Goal: Task Accomplishment & Management: Complete application form

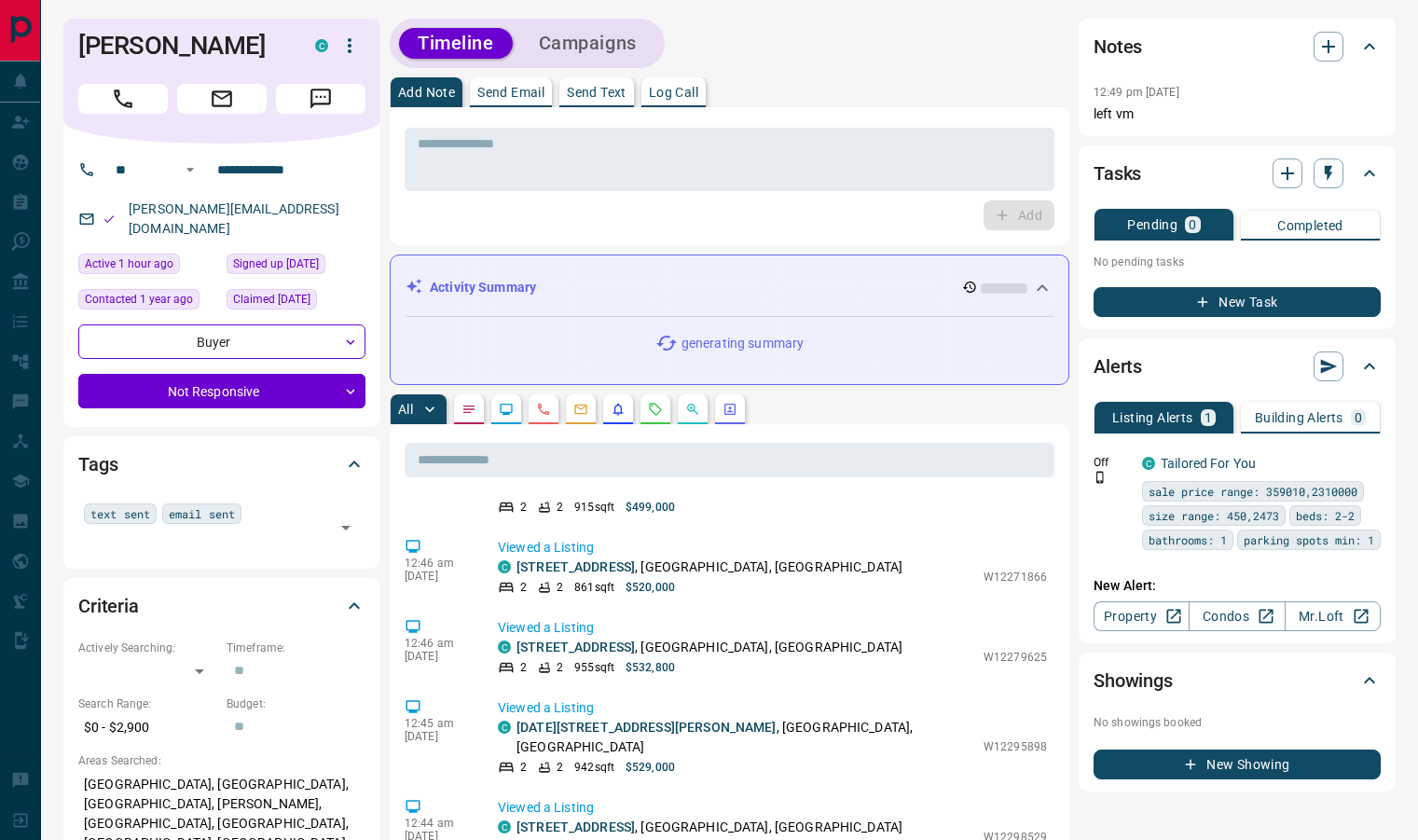
scroll to position [1426, 0]
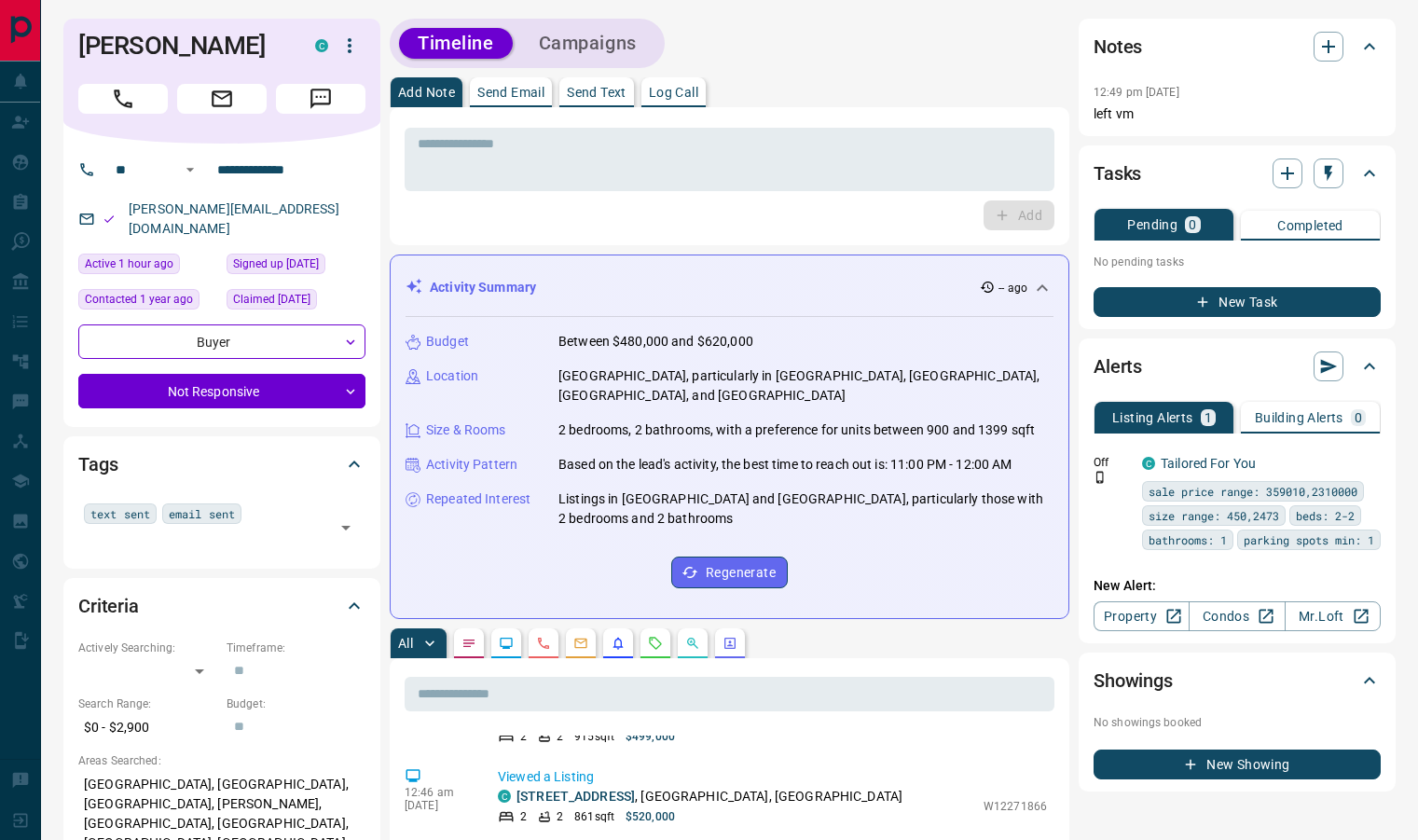
click at [143, 93] on button "Call" at bounding box center [123, 99] width 90 height 30
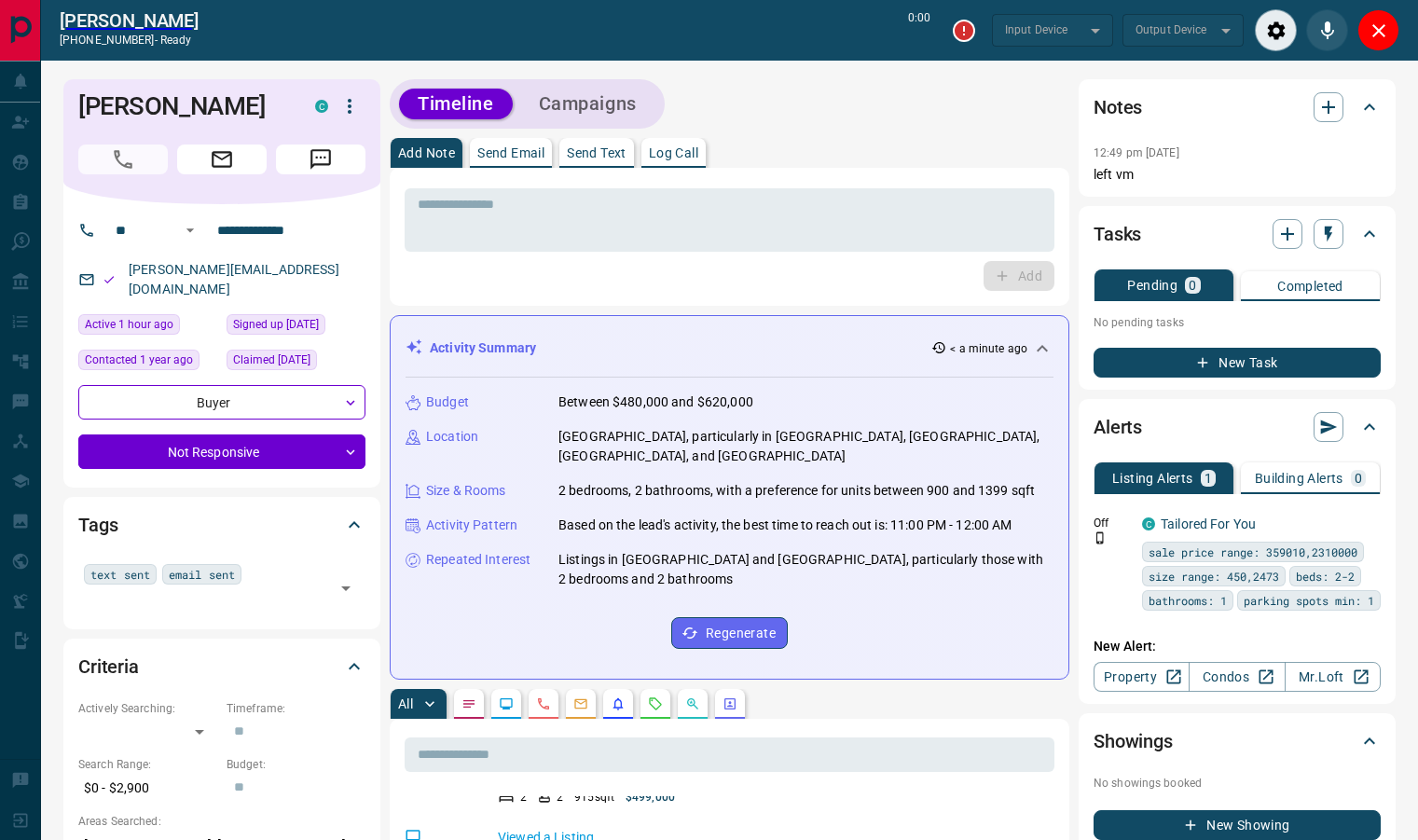
type input "*******"
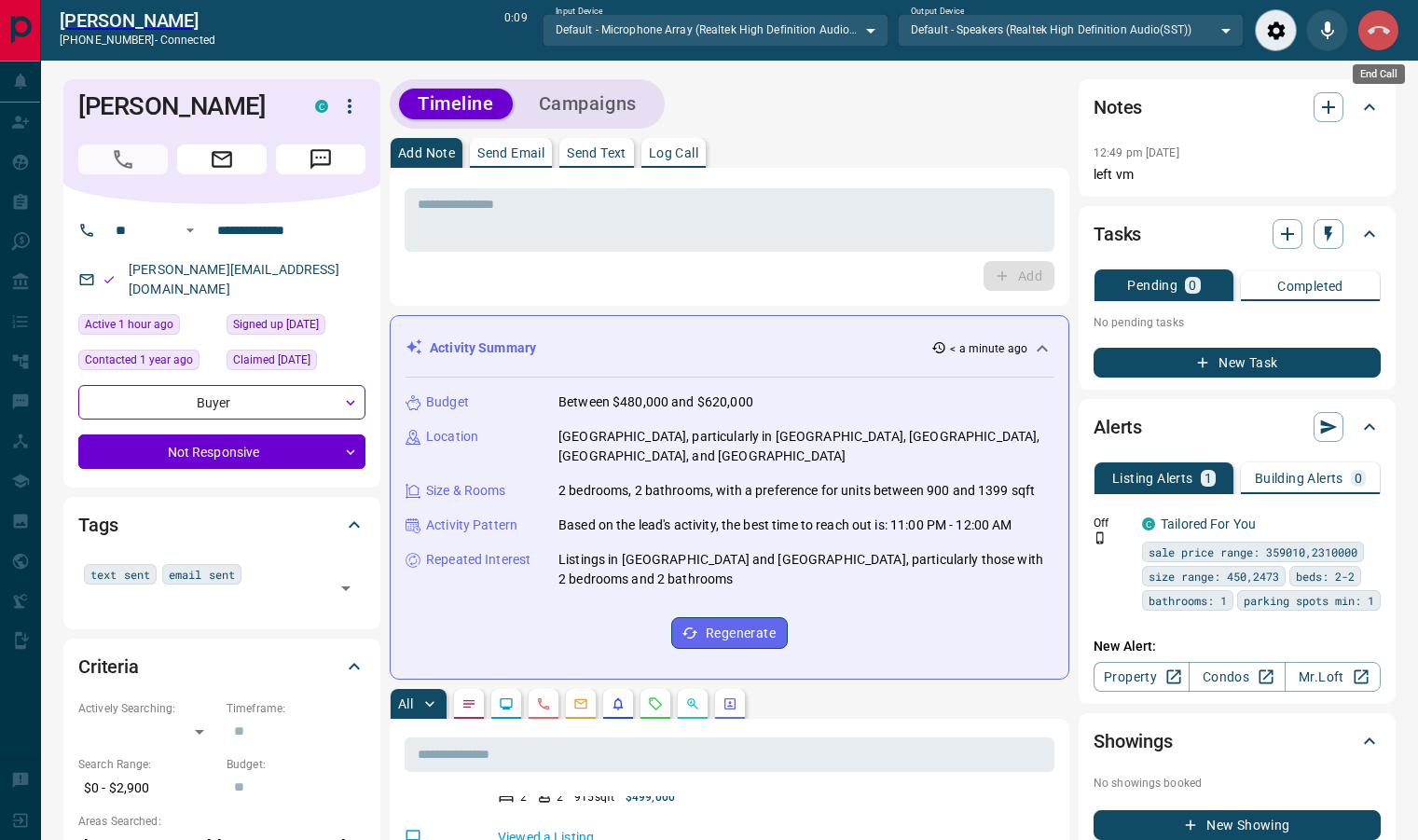
click at [1385, 28] on icon "End Call" at bounding box center [1378, 30] width 22 height 9
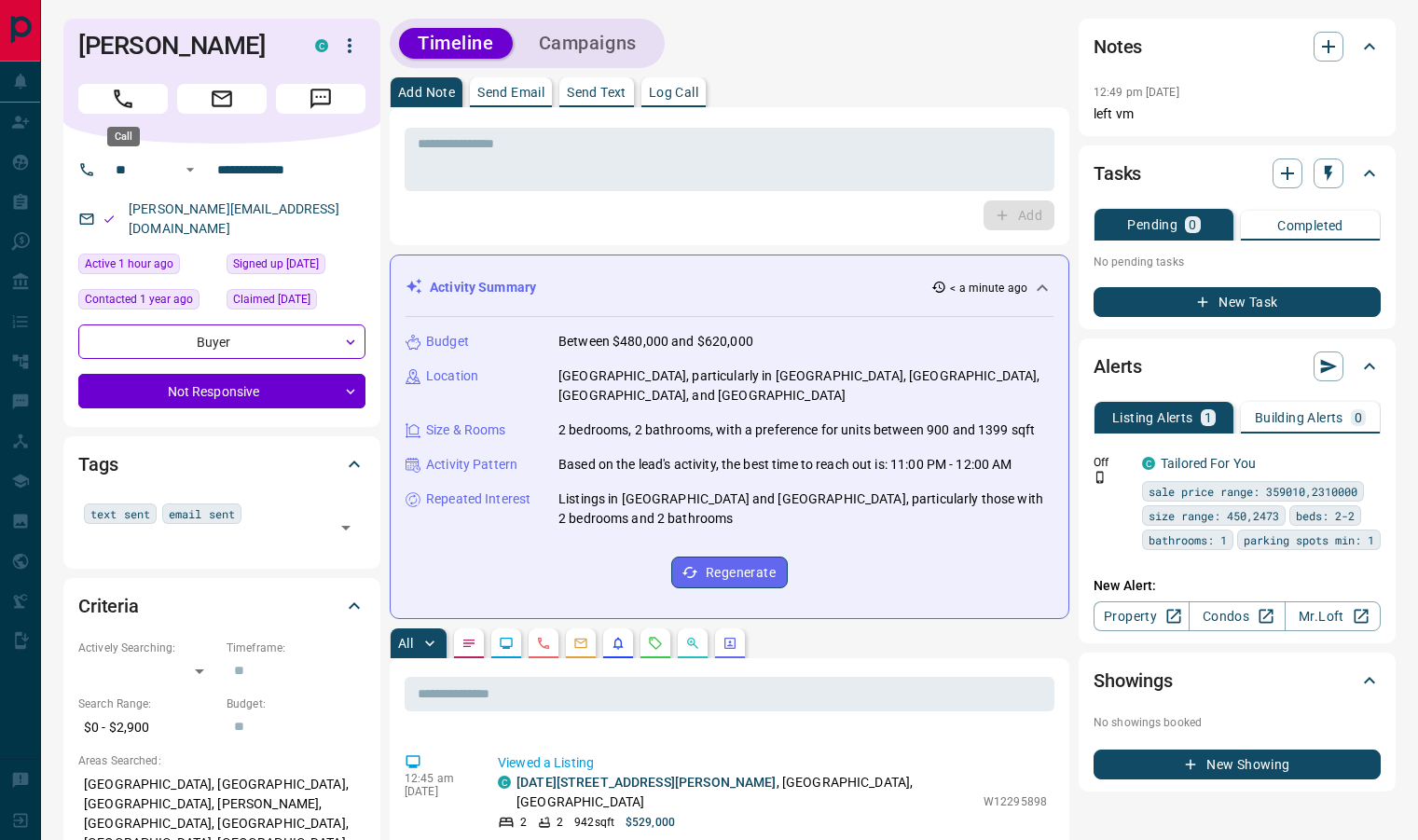
scroll to position [1531, 0]
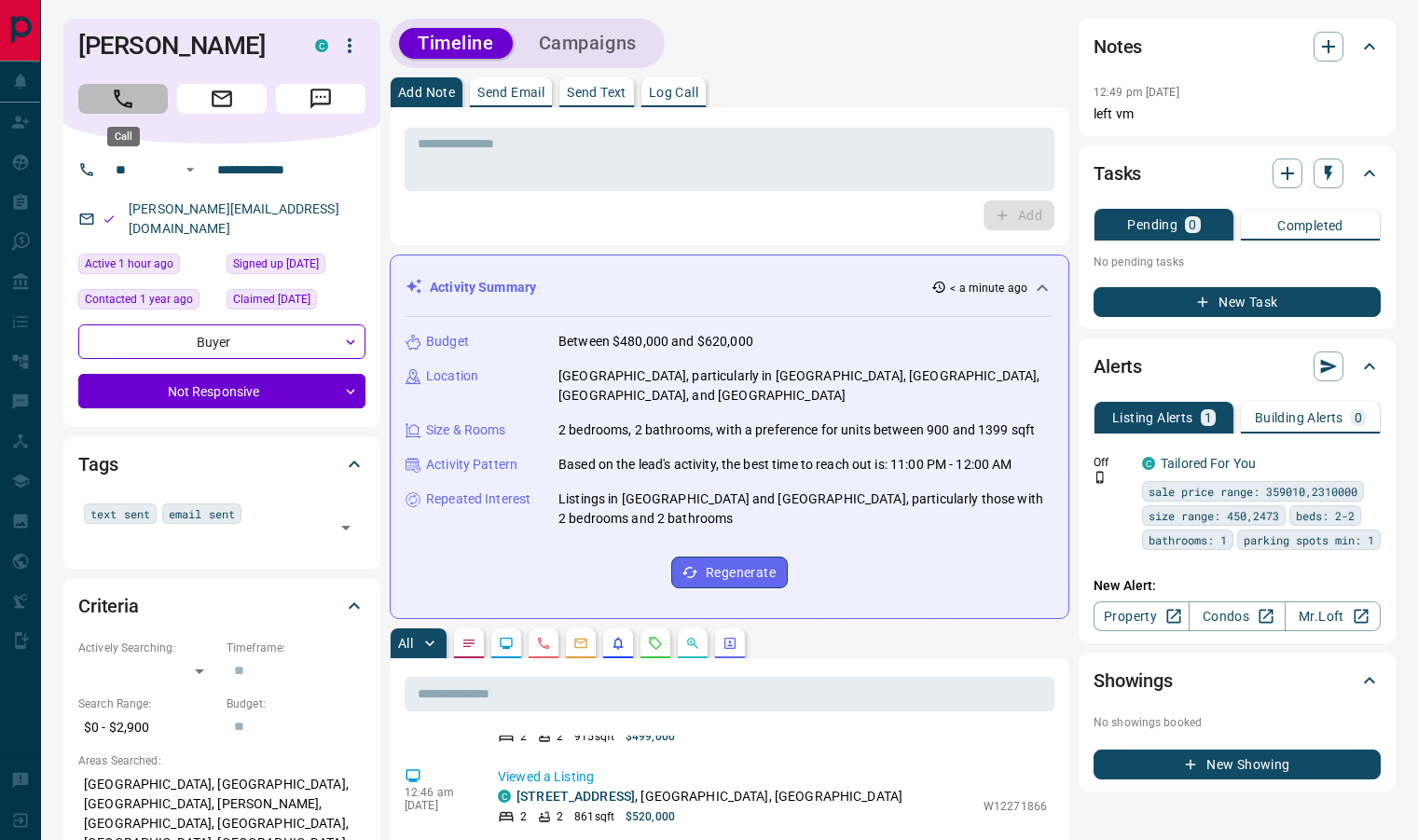
click at [138, 112] on button "Call" at bounding box center [123, 99] width 90 height 30
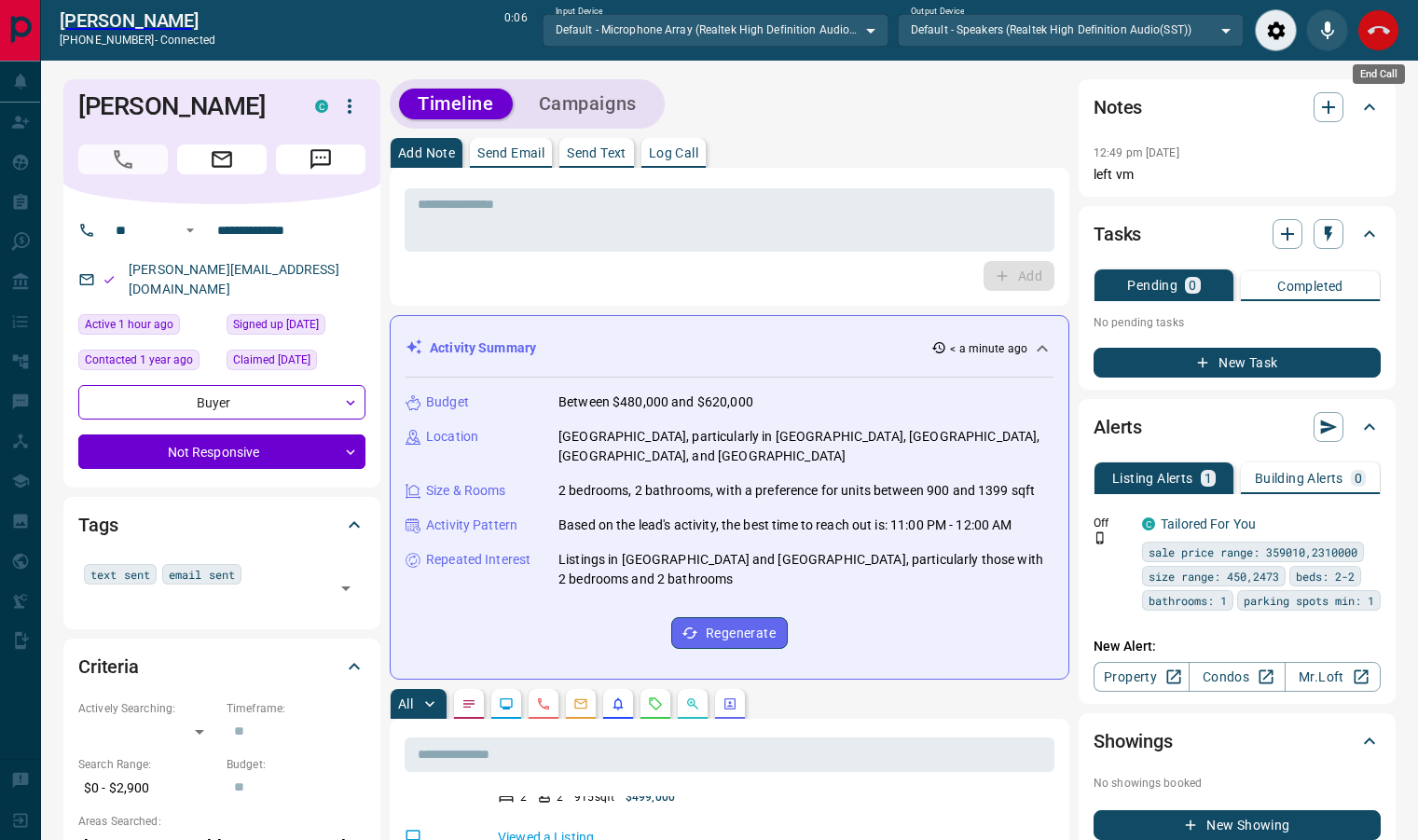
click at [1390, 44] on button "End Call" at bounding box center [1378, 30] width 42 height 42
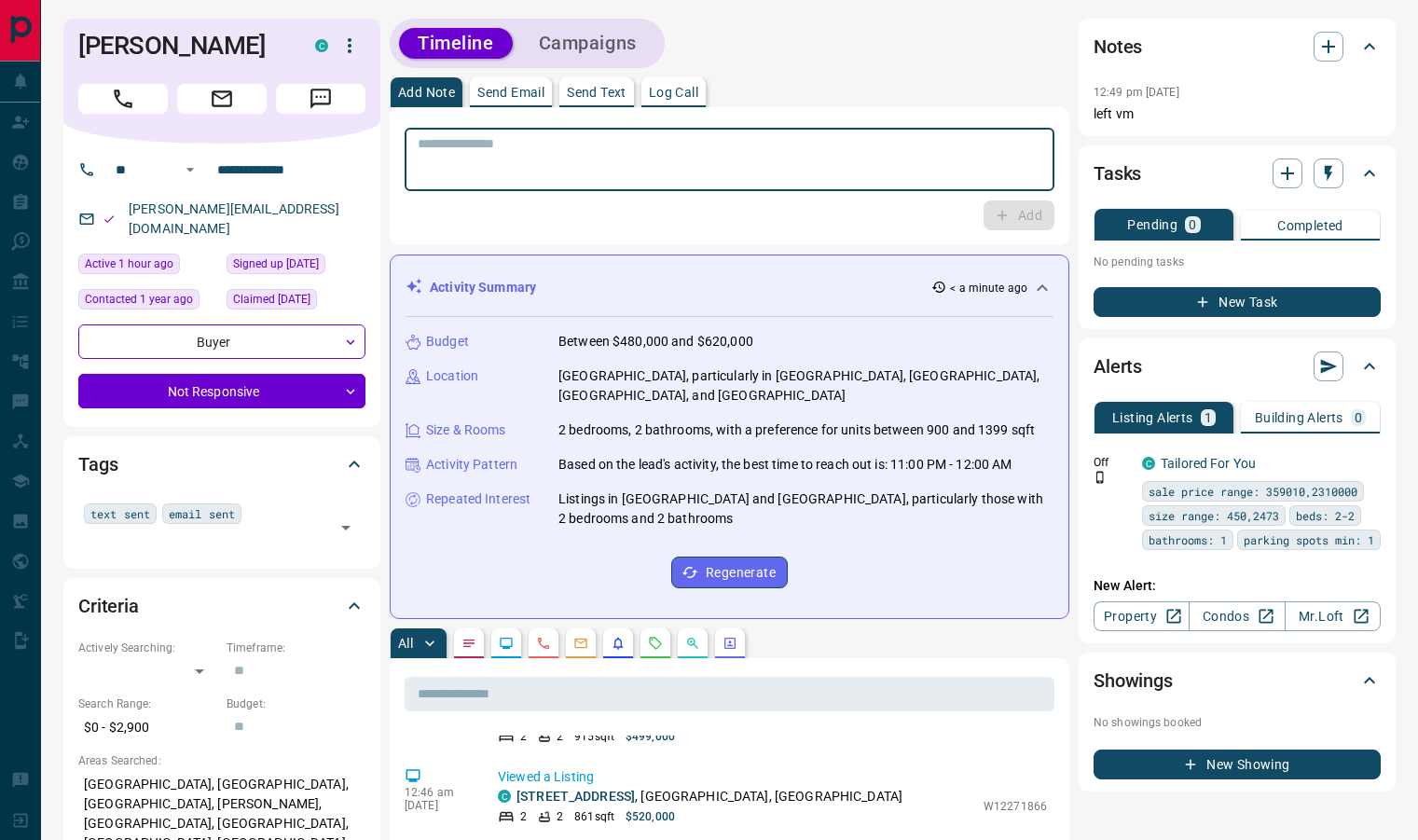
click at [573, 180] on textarea at bounding box center [729, 159] width 623 height 47
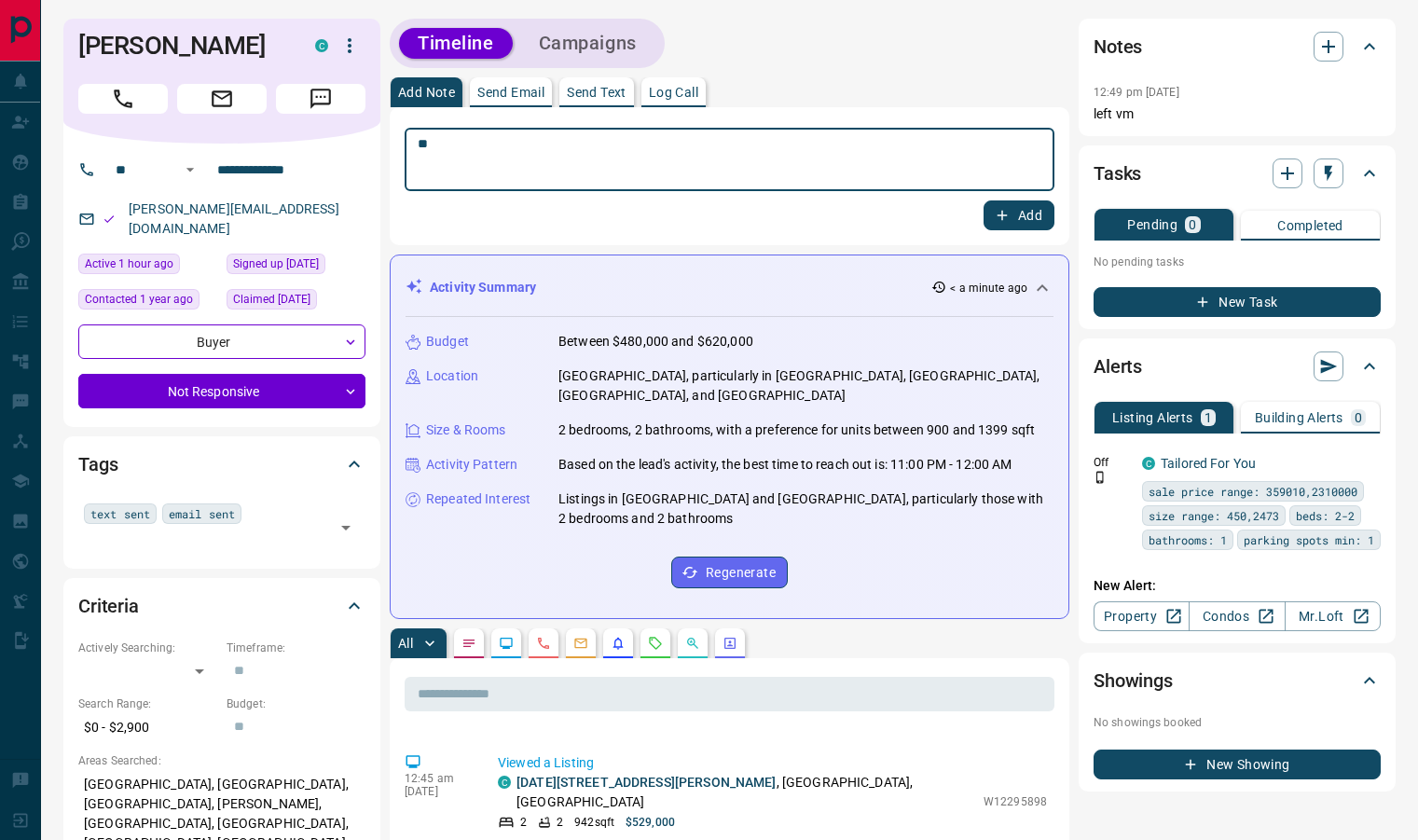
scroll to position [1637, 0]
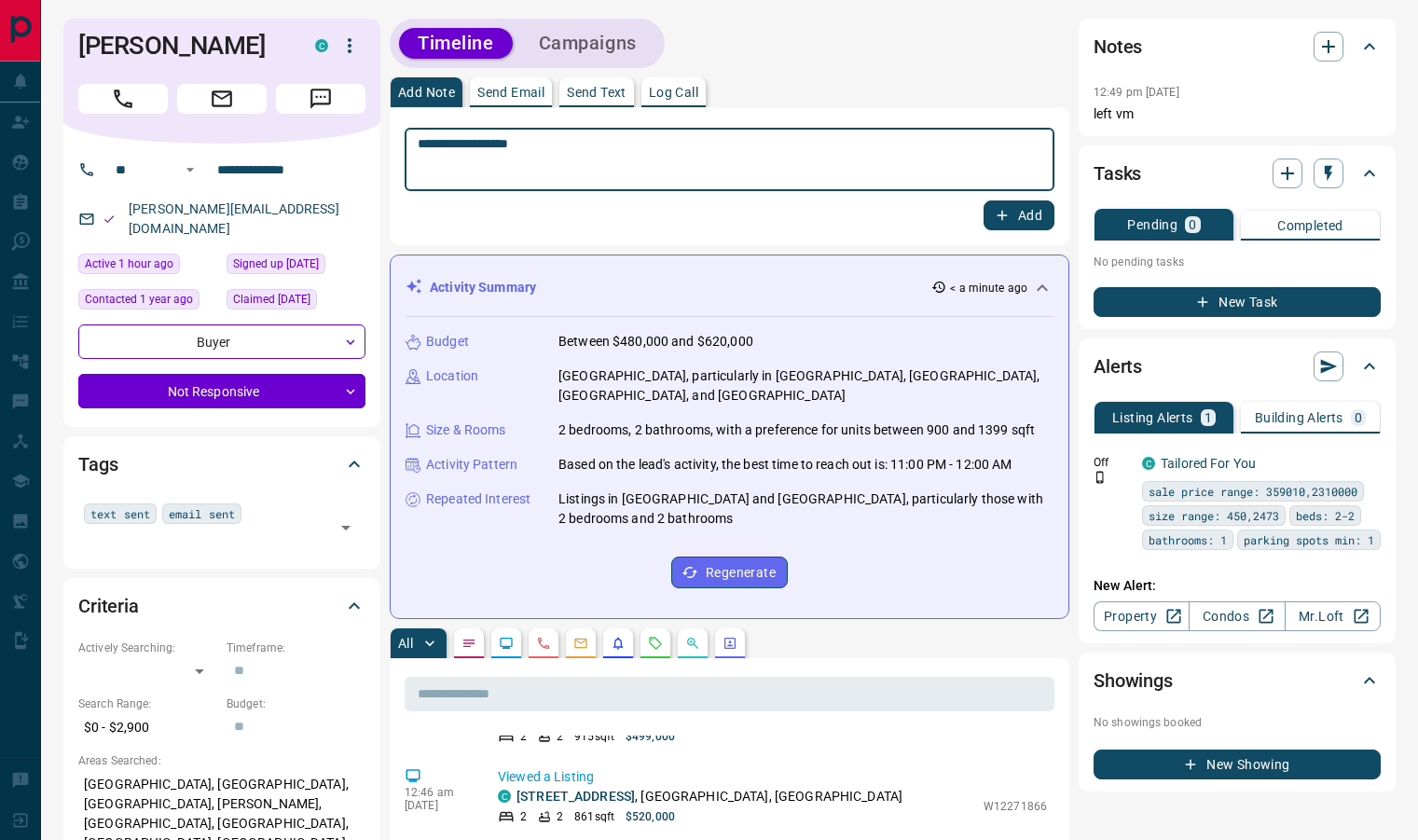
type textarea "**********"
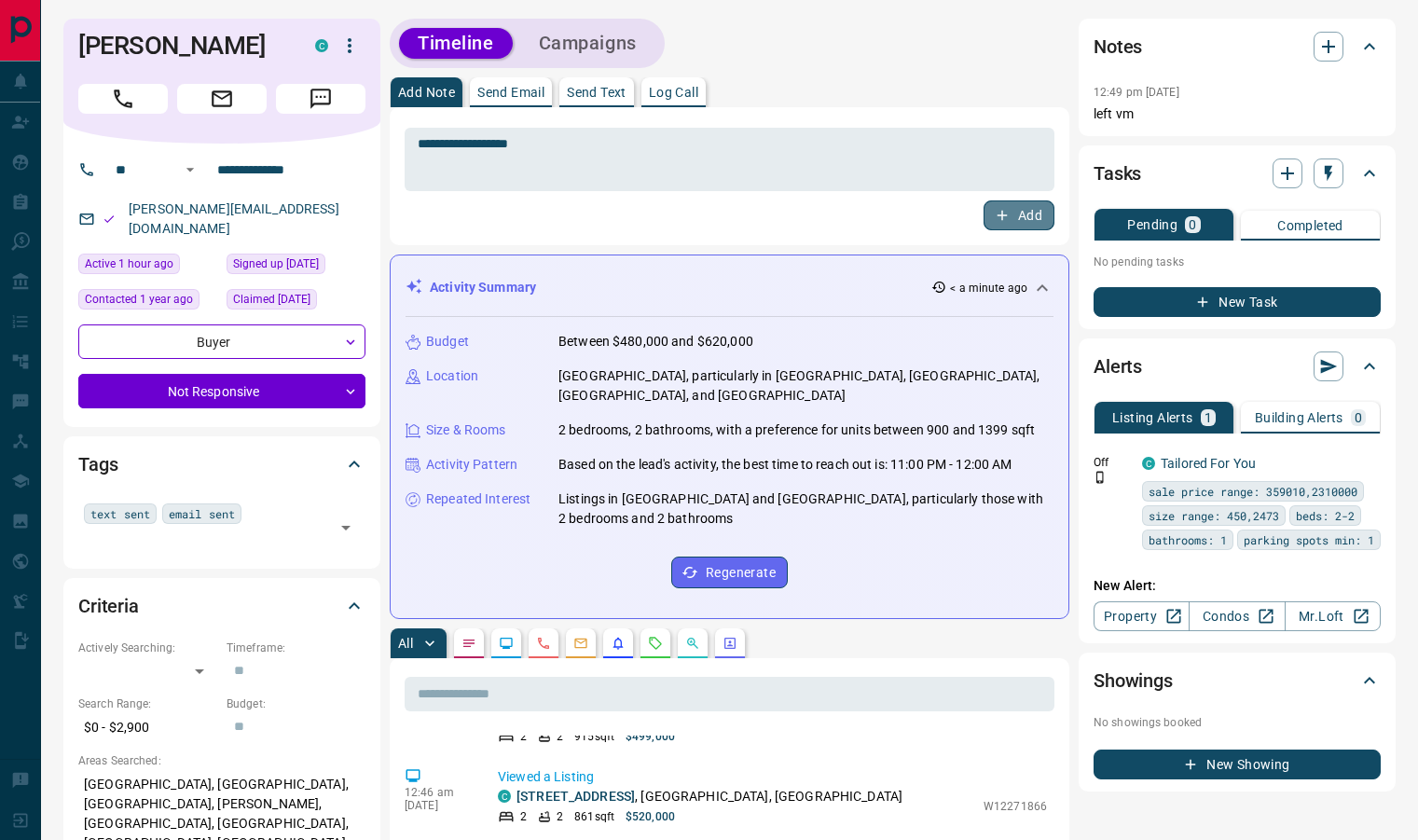
click at [1021, 220] on button "Add" at bounding box center [1019, 215] width 71 height 30
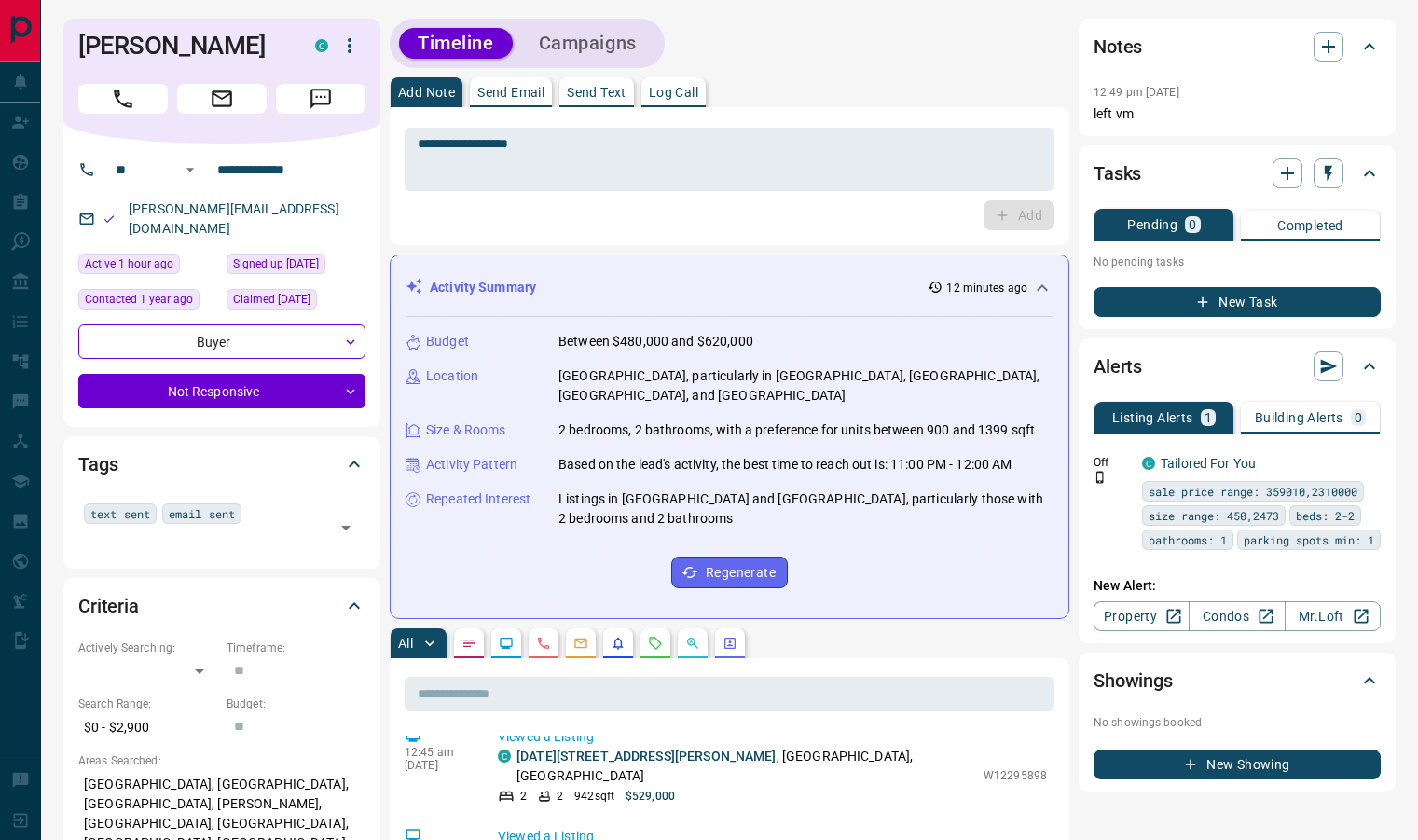
scroll to position [1809, 0]
